Goal: Task Accomplishment & Management: Manage account settings

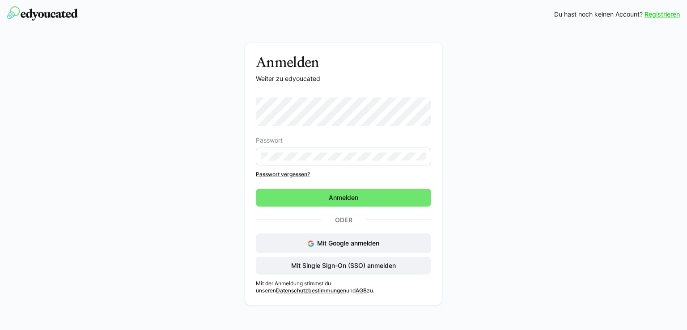
click at [498, 147] on div "Anmelden Weiter zu edyoucated Passwort Passwort vergessen? Anmelden Oder Mit Go…" at bounding box center [344, 176] width 504 height 266
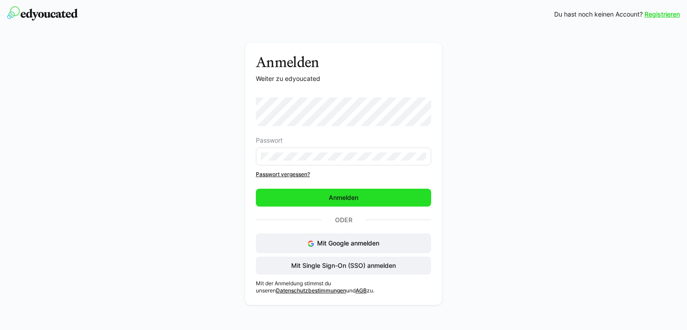
click at [360, 198] on span "Anmelden" at bounding box center [343, 198] width 175 height 18
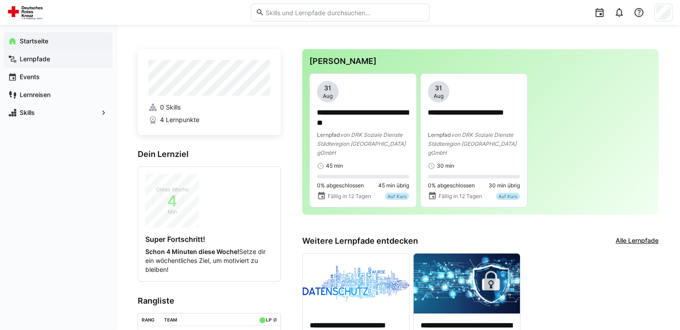
click at [0, 0] on app-navigation-label "Lernpfade" at bounding box center [0, 0] width 0 height 0
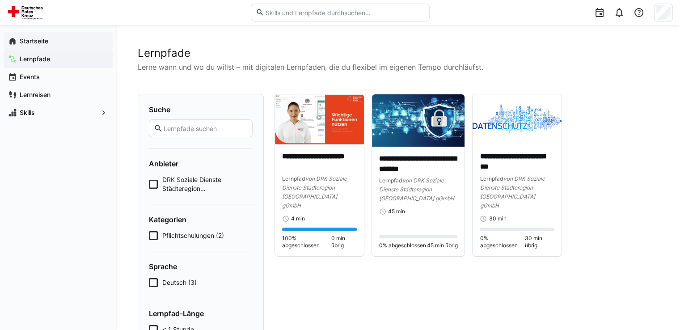
click at [0, 0] on app-navigation-label "Startseite" at bounding box center [0, 0] width 0 height 0
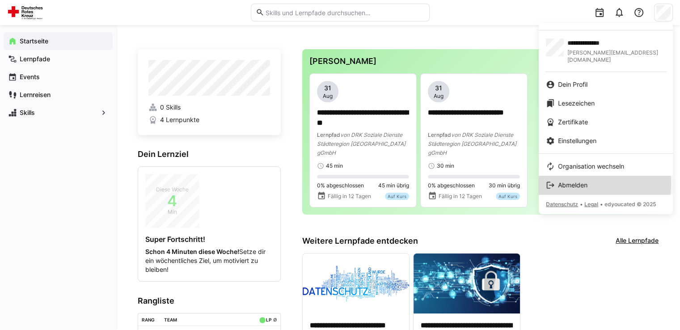
click at [573, 181] on span "Abmelden" at bounding box center [573, 185] width 30 height 9
